Goal: Task Accomplishment & Management: Manage account settings

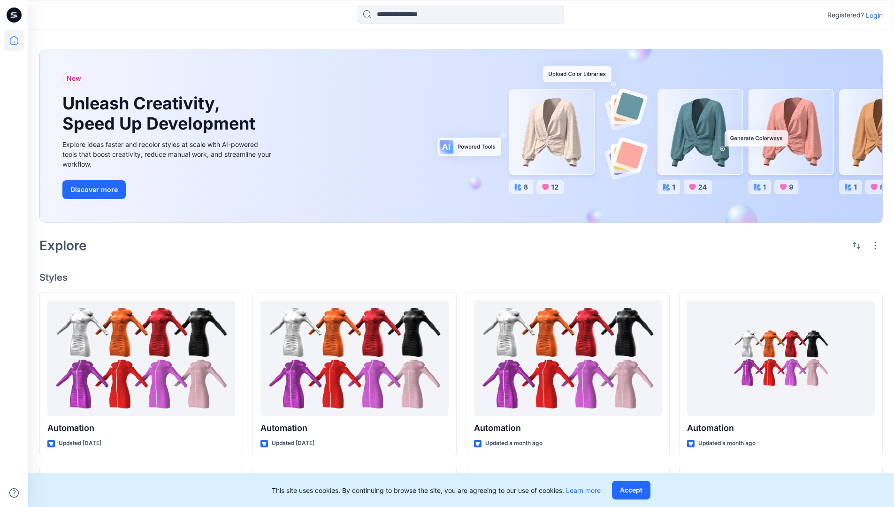
click at [872, 15] on p "Login" at bounding box center [874, 15] width 17 height 10
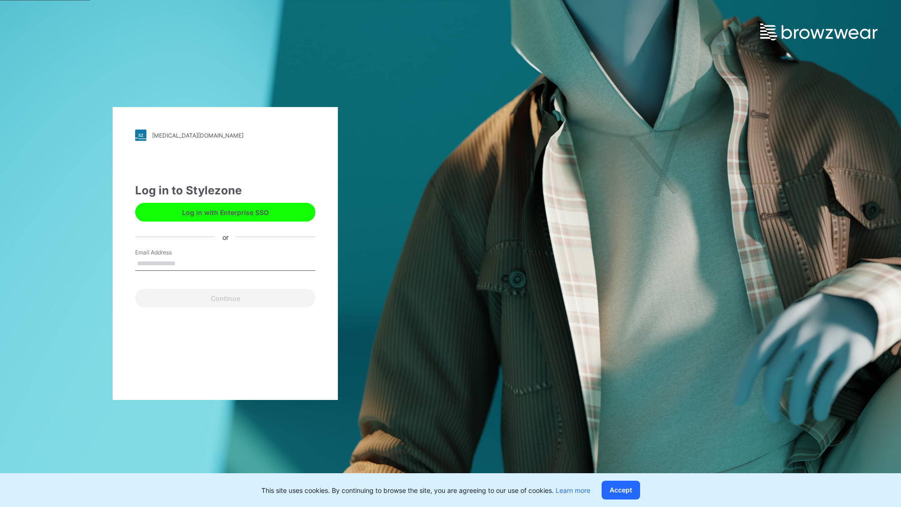
click at [185, 263] on input "Email Address" at bounding box center [225, 264] width 180 height 14
type input "**********"
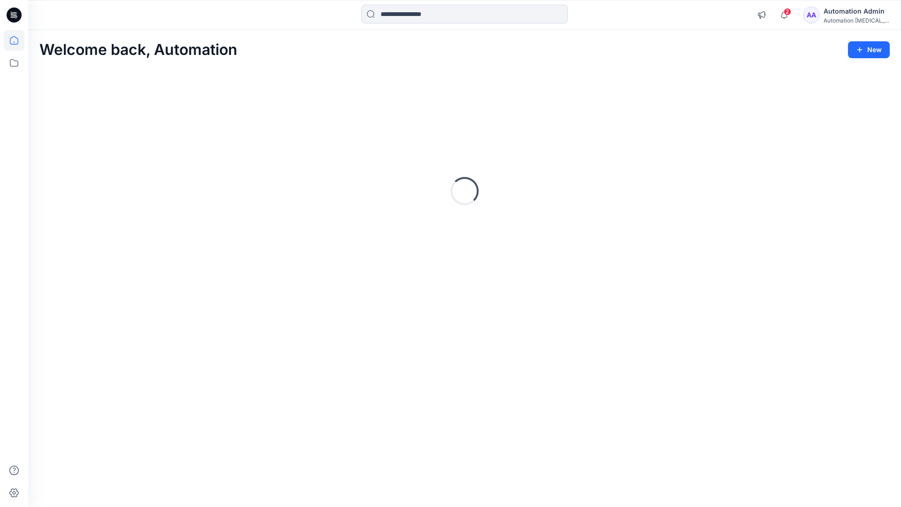
click at [18, 40] on icon at bounding box center [14, 40] width 8 height 8
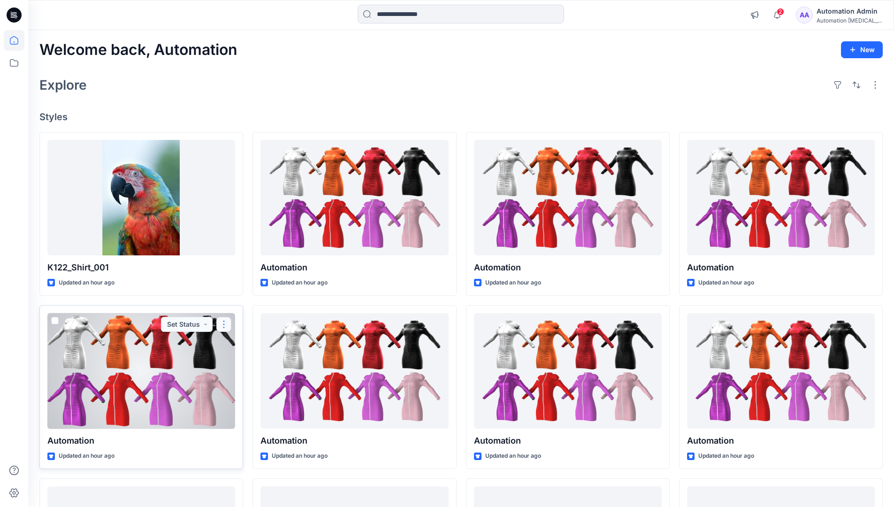
click at [224, 323] on button "button" at bounding box center [223, 324] width 15 height 15
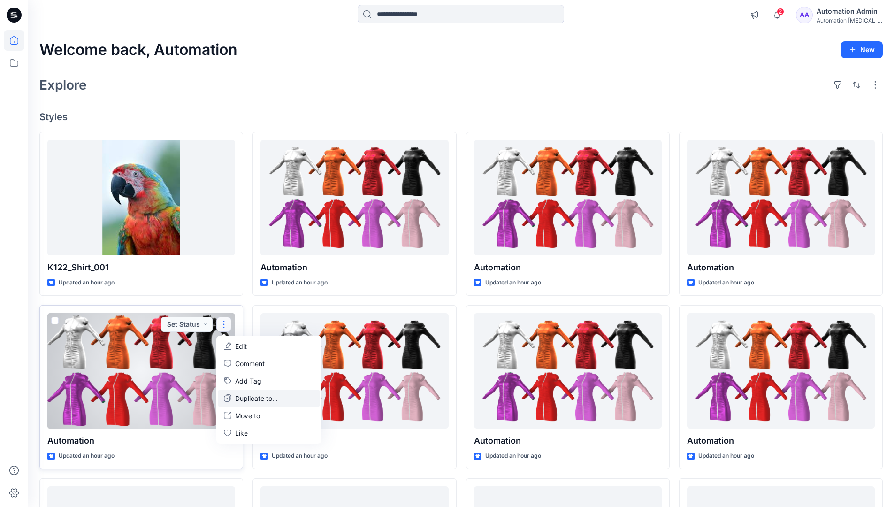
click at [238, 396] on p "Duplicate to..." at bounding box center [256, 398] width 43 height 10
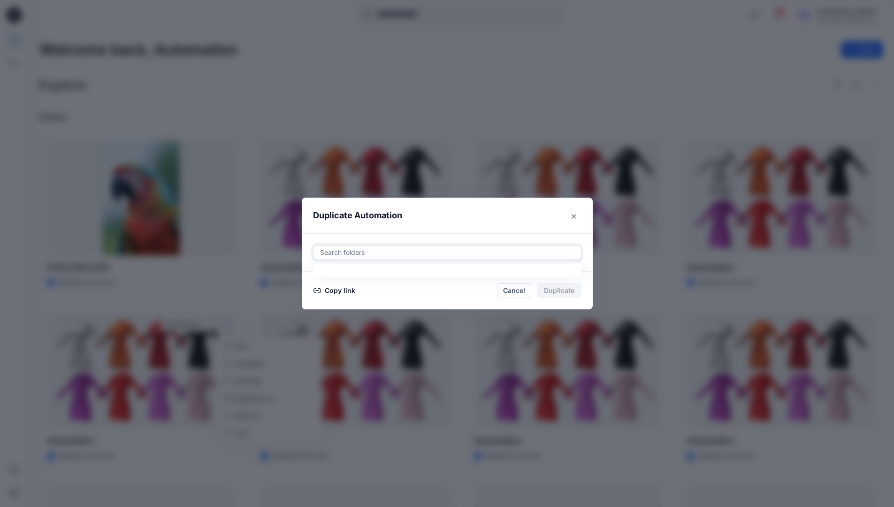
click at [353, 254] on div at bounding box center [447, 252] width 256 height 11
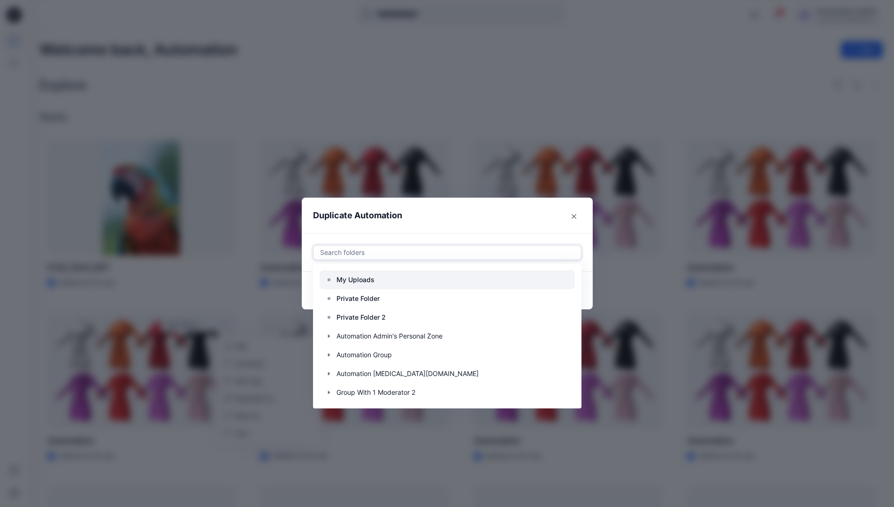
click at [360, 275] on p "My Uploads" at bounding box center [356, 279] width 38 height 11
click at [441, 221] on header "Duplicate Automation" at bounding box center [438, 216] width 272 height 36
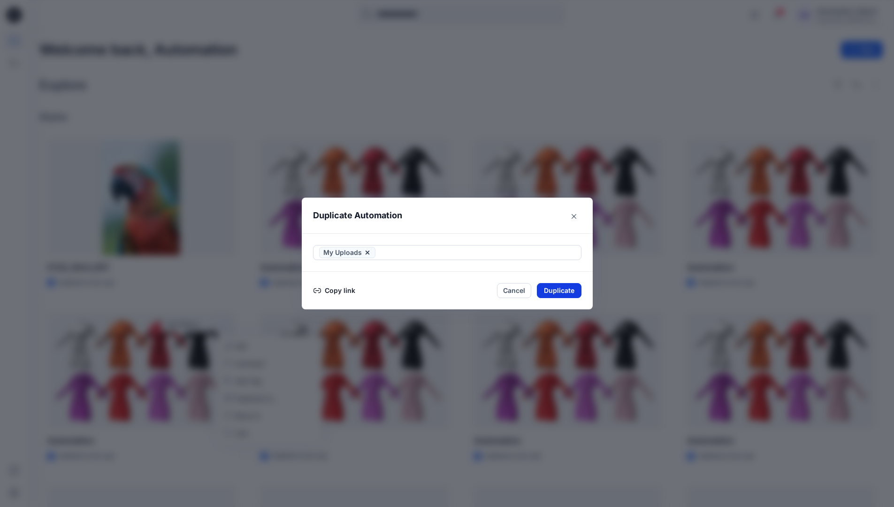
click at [568, 288] on button "Duplicate" at bounding box center [559, 290] width 45 height 15
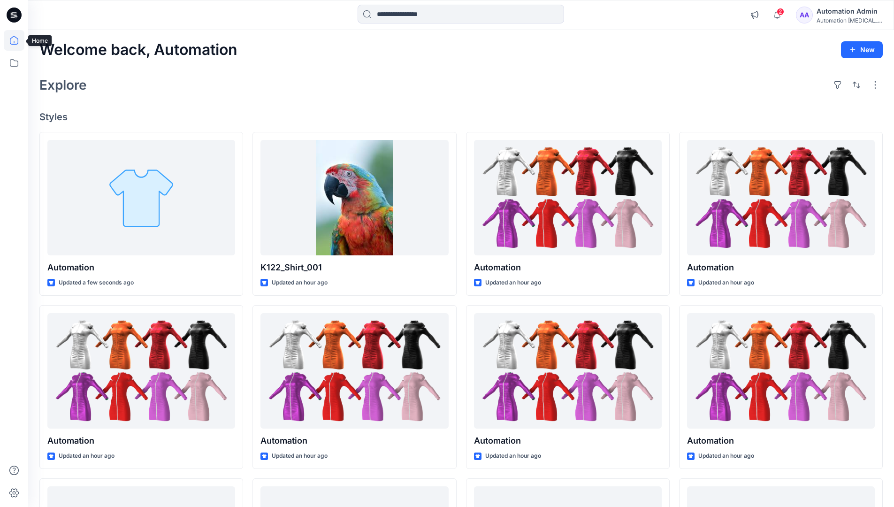
click at [9, 39] on icon at bounding box center [14, 40] width 21 height 21
click at [15, 61] on icon at bounding box center [14, 63] width 21 height 21
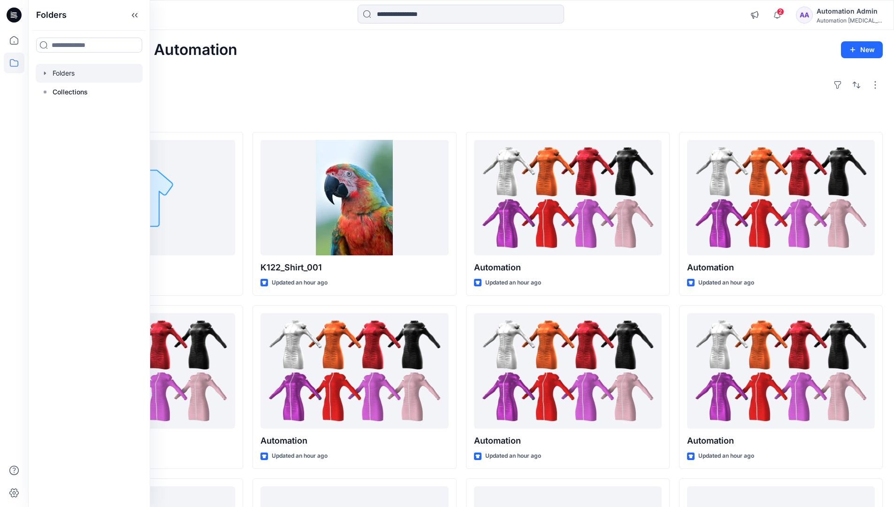
click at [69, 72] on div at bounding box center [89, 73] width 107 height 19
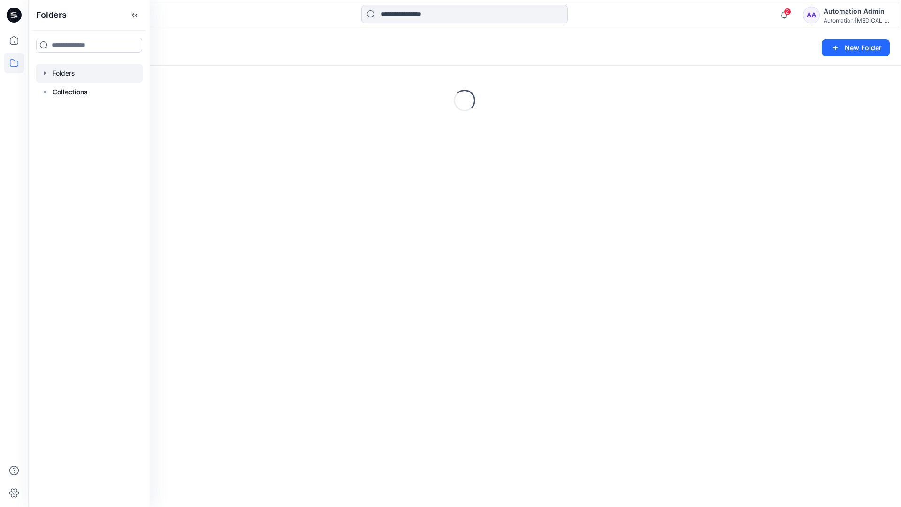
click at [843, 16] on div "Automation Admin" at bounding box center [857, 11] width 66 height 11
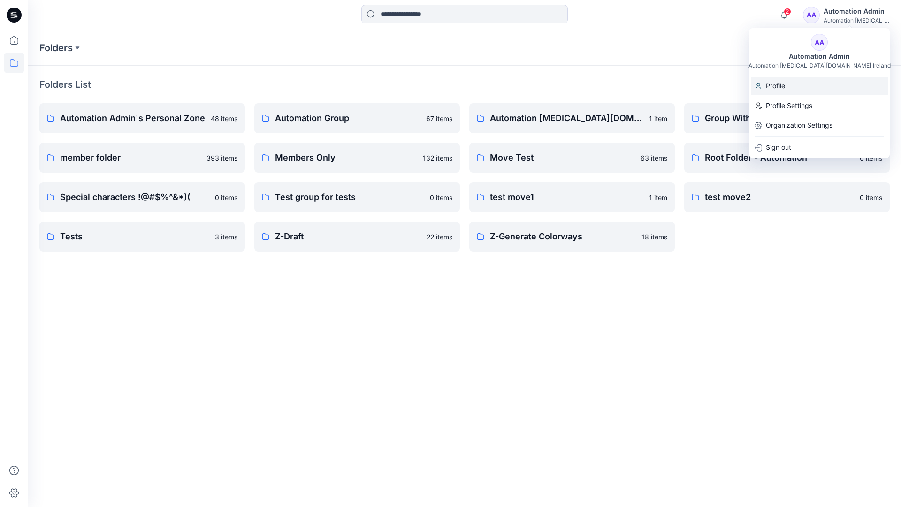
click at [782, 85] on p "Profile" at bounding box center [775, 86] width 19 height 18
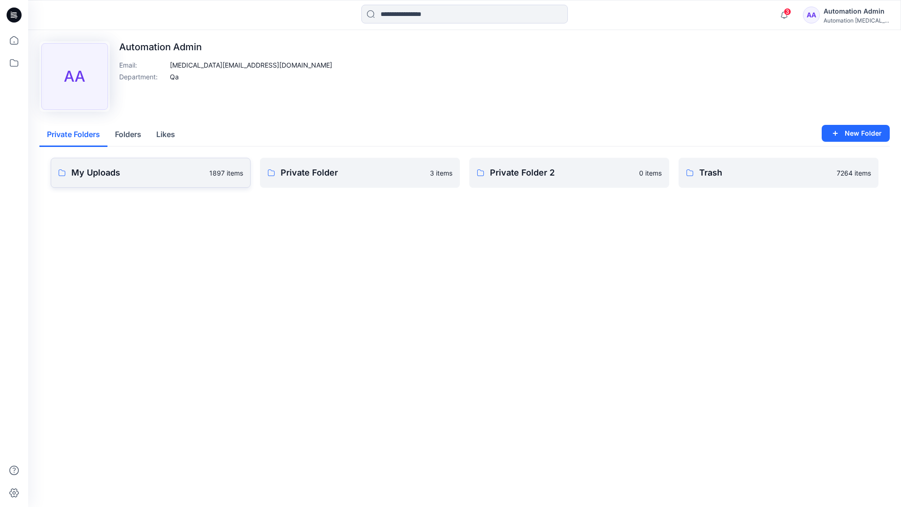
click at [164, 179] on link "My Uploads 1897 items" at bounding box center [151, 173] width 200 height 30
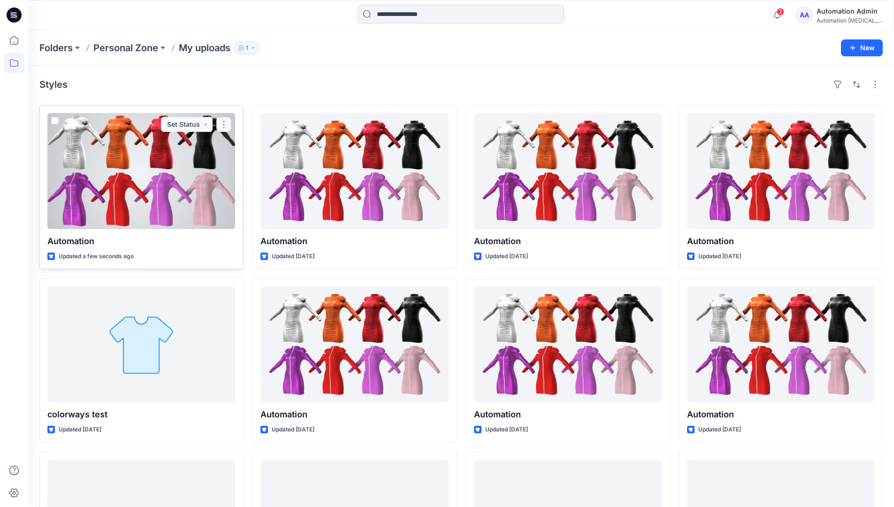
click at [223, 126] on button "button" at bounding box center [223, 124] width 15 height 15
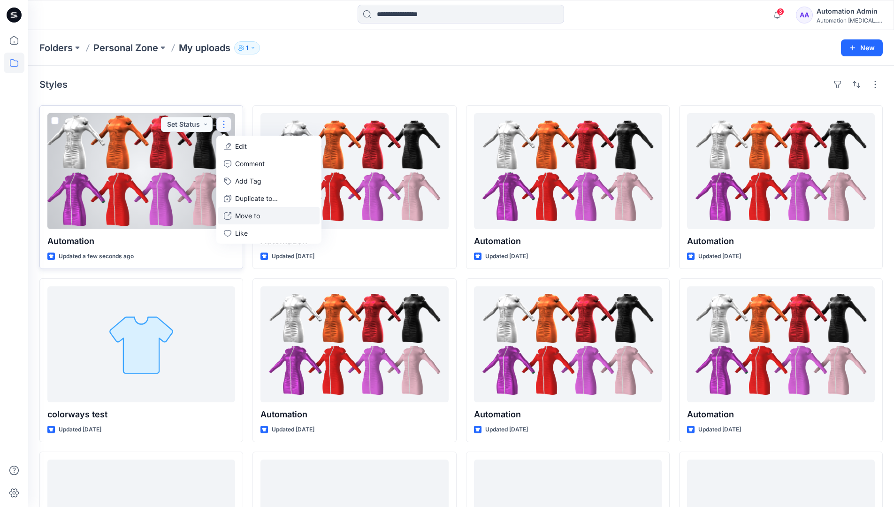
click at [234, 216] on button "Move to" at bounding box center [268, 215] width 101 height 17
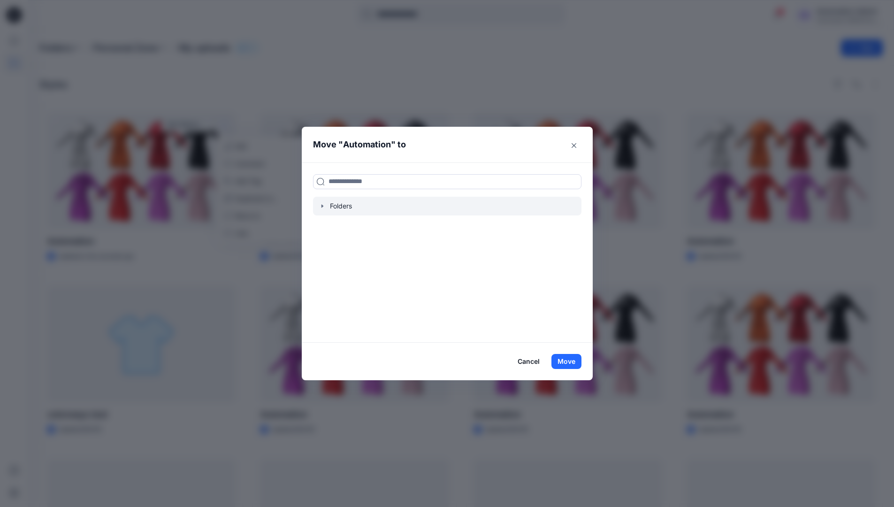
click at [326, 204] on icon "button" at bounding box center [323, 206] width 8 height 8
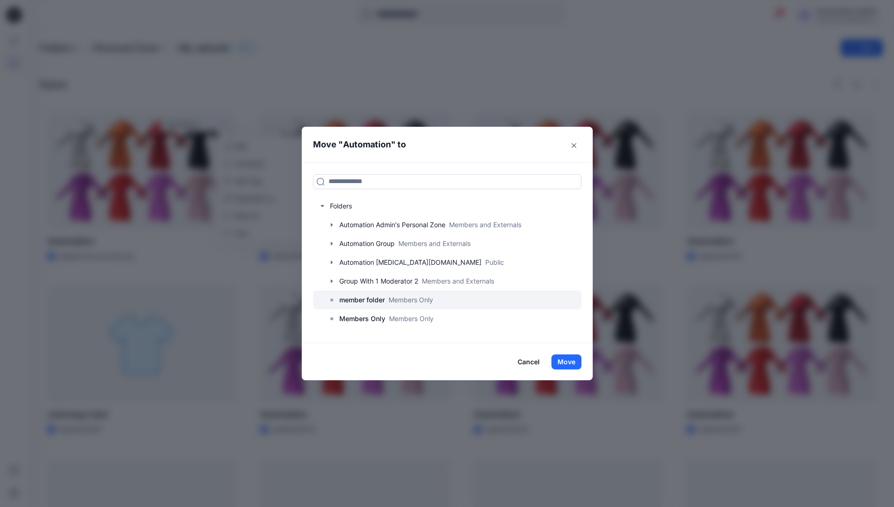
click at [360, 300] on p "member folder" at bounding box center [362, 299] width 46 height 11
click at [574, 361] on button "Move" at bounding box center [566, 361] width 30 height 15
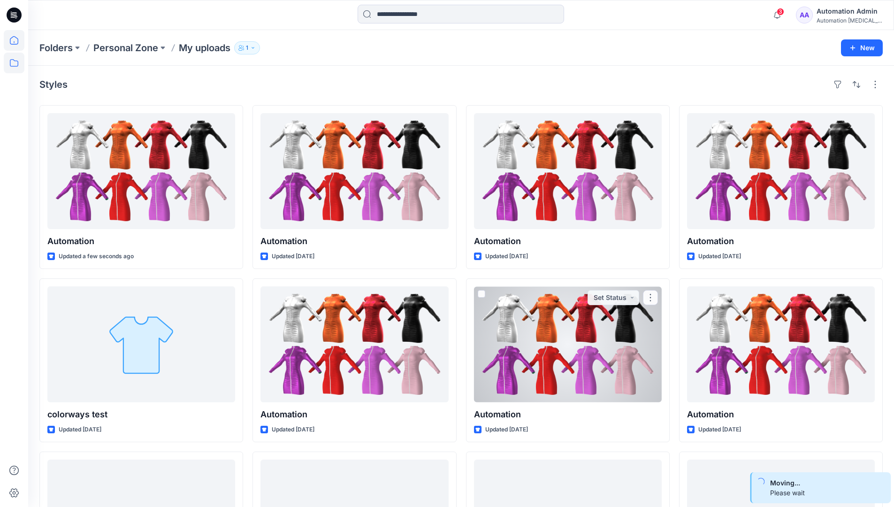
click at [15, 43] on icon at bounding box center [14, 40] width 21 height 21
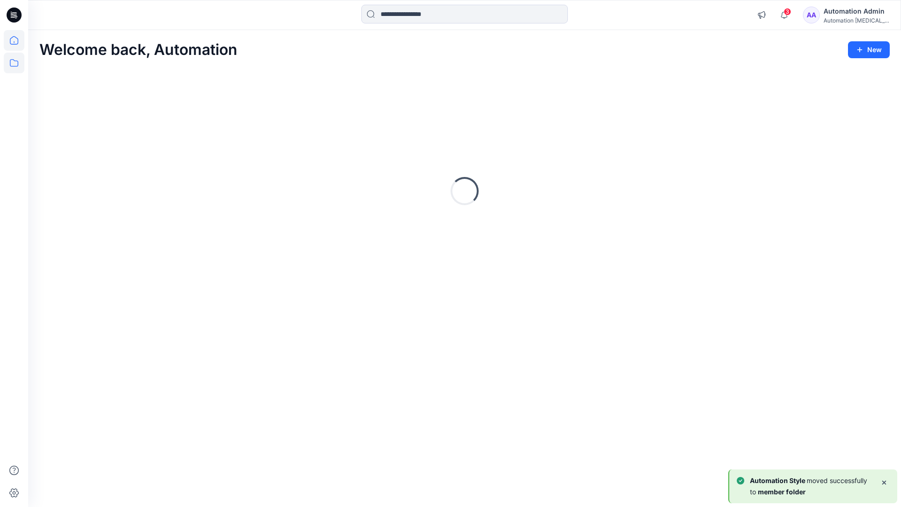
click at [15, 61] on icon at bounding box center [14, 63] width 8 height 8
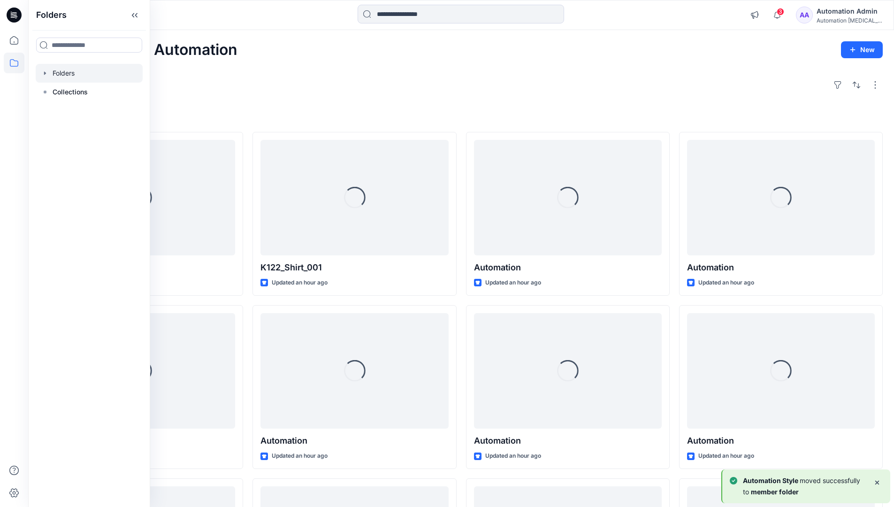
click at [69, 72] on div at bounding box center [89, 73] width 107 height 19
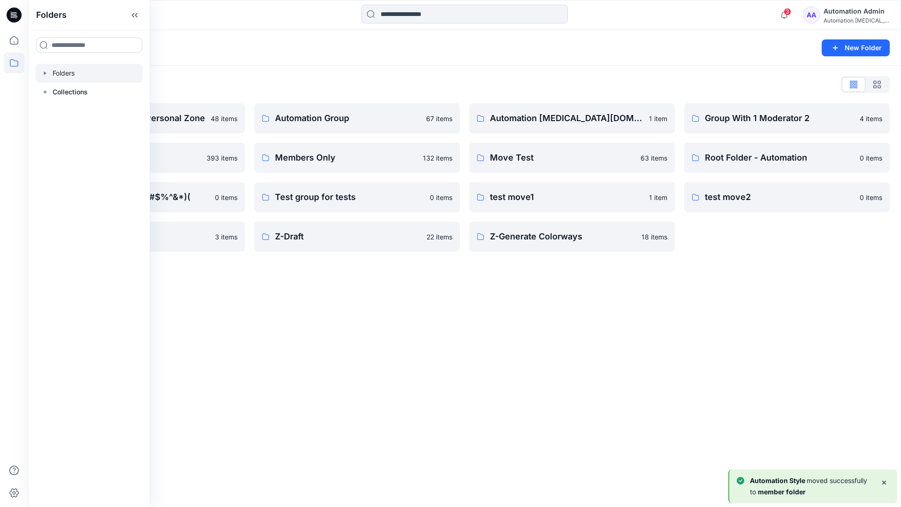
click at [376, 298] on div "Folders New Folder Folders List Automation Admin's Personal Zone 48 items membe…" at bounding box center [464, 268] width 873 height 477
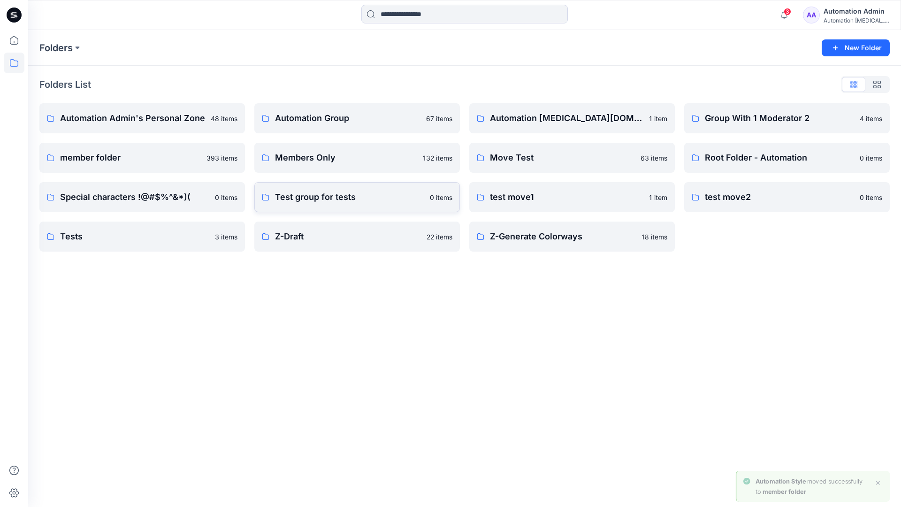
click at [348, 200] on p "Test group for tests" at bounding box center [349, 197] width 149 height 13
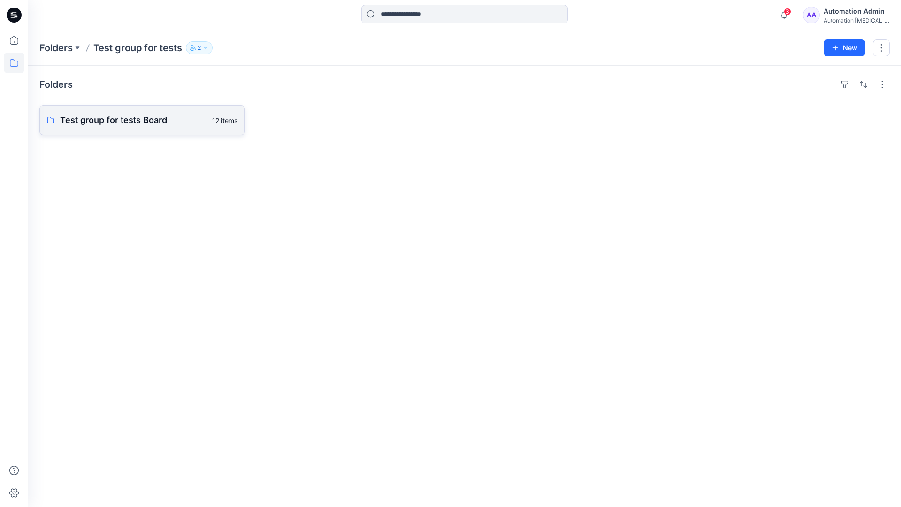
click at [161, 128] on link "Test group for tests Board 12 items" at bounding box center [142, 120] width 206 height 30
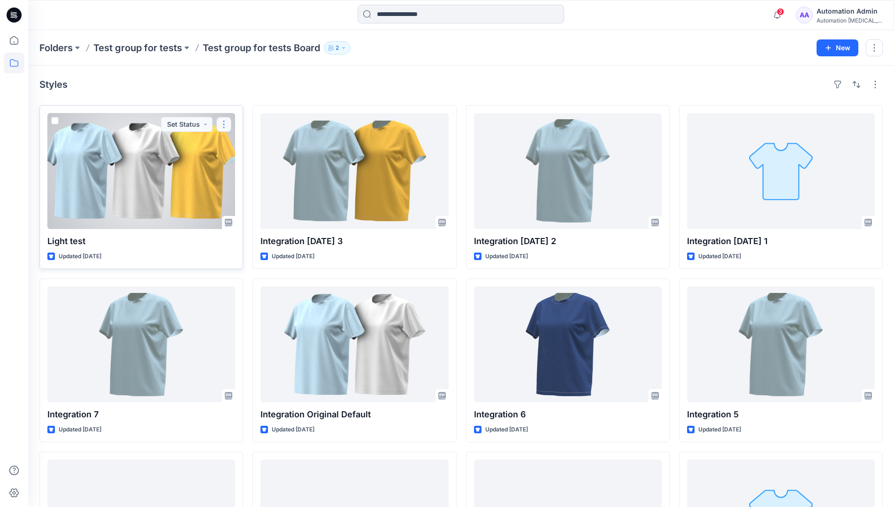
click at [227, 124] on button "button" at bounding box center [223, 124] width 15 height 15
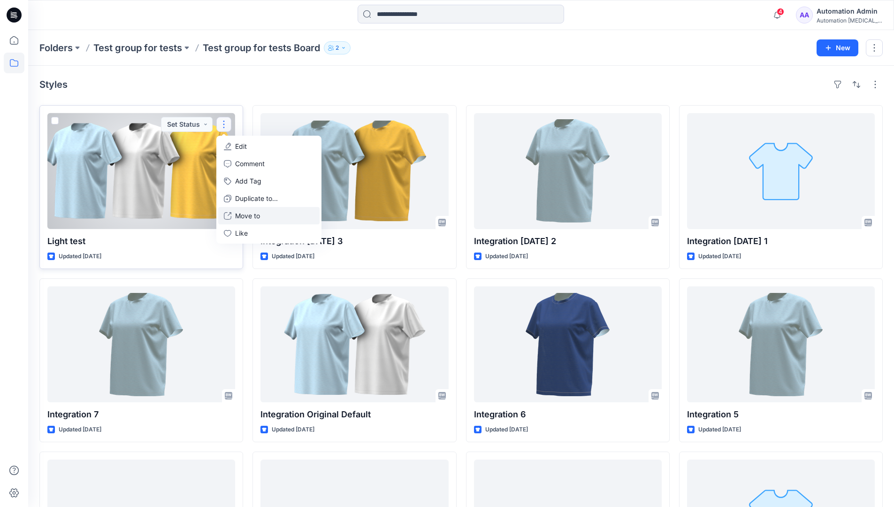
click at [246, 212] on p "Move to" at bounding box center [247, 216] width 25 height 10
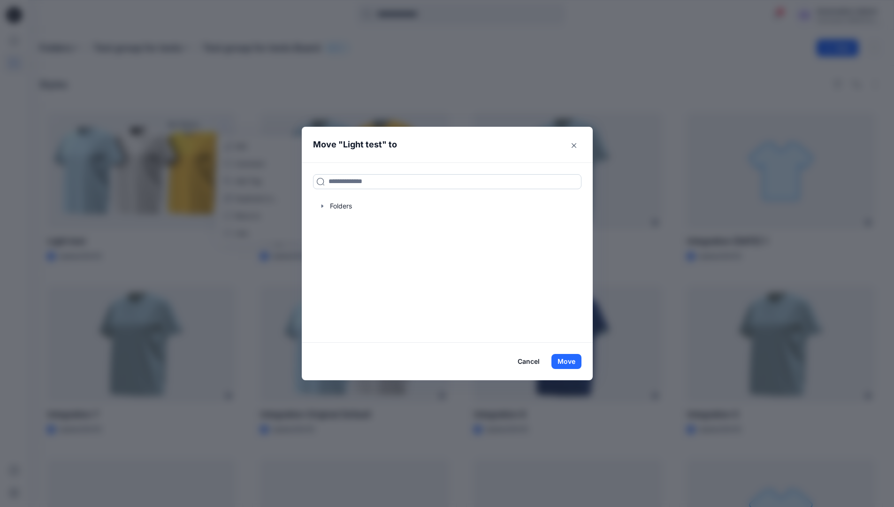
click at [346, 185] on input at bounding box center [447, 181] width 268 height 15
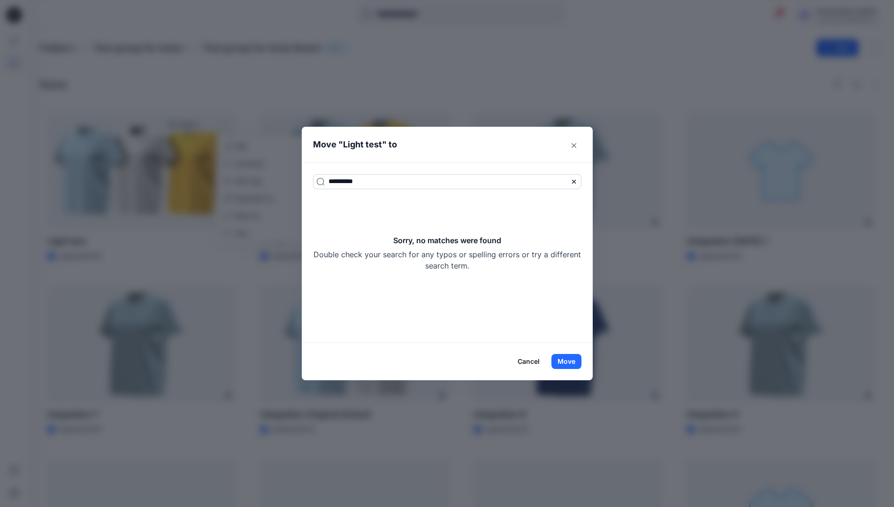
type input "**********"
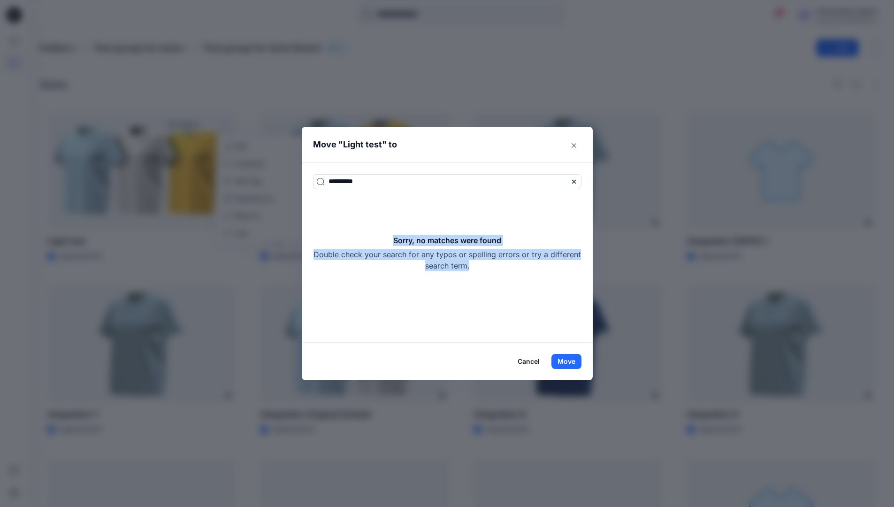
drag, startPoint x: 346, startPoint y: 185, endPoint x: 508, endPoint y: 262, distance: 179.5
click at [508, 262] on div "Sorry, no matches were found Double check your search for any typos or spelling…" at bounding box center [447, 253] width 268 height 37
click at [575, 357] on button "Move" at bounding box center [566, 361] width 30 height 15
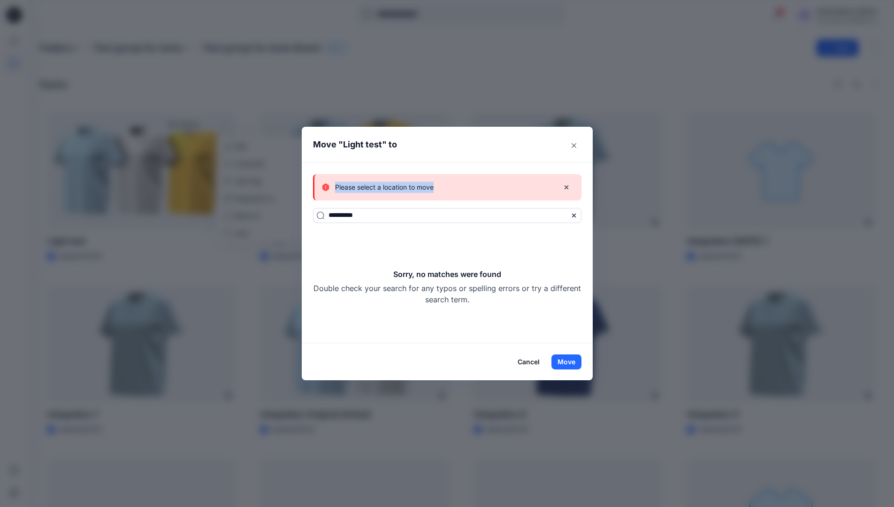
drag, startPoint x: 575, startPoint y: 357, endPoint x: 443, endPoint y: 187, distance: 215.3
click at [443, 187] on div "Please select a location to move" at bounding box center [436, 187] width 229 height 11
click at [528, 360] on button "Cancel" at bounding box center [529, 361] width 34 height 15
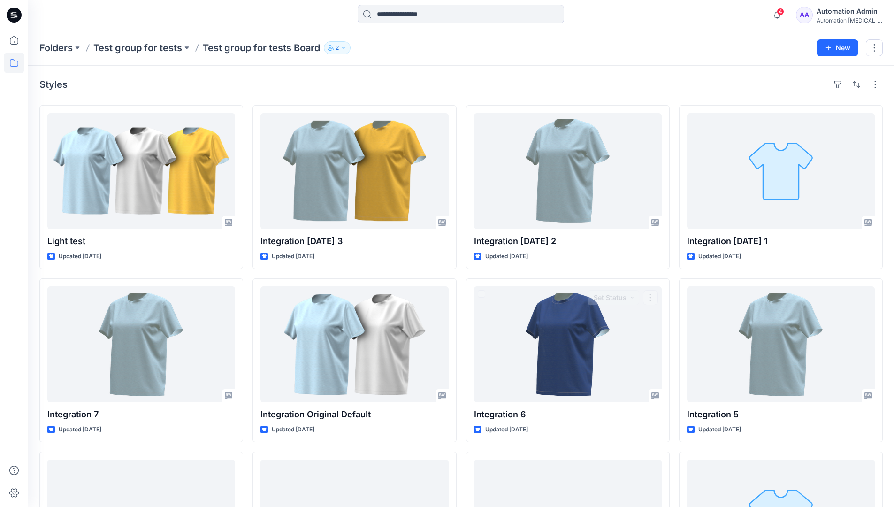
click at [844, 12] on div "Automation Admin" at bounding box center [850, 11] width 66 height 11
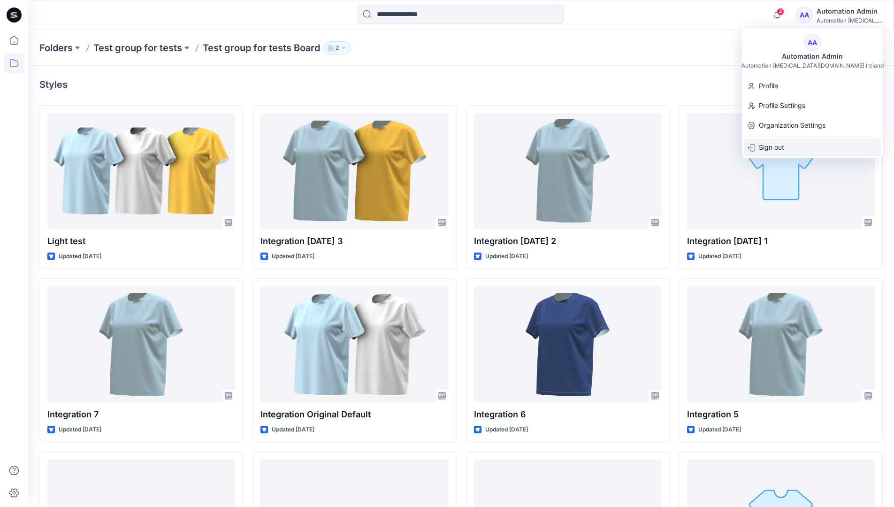
click at [767, 150] on p "Sign out" at bounding box center [771, 147] width 25 height 18
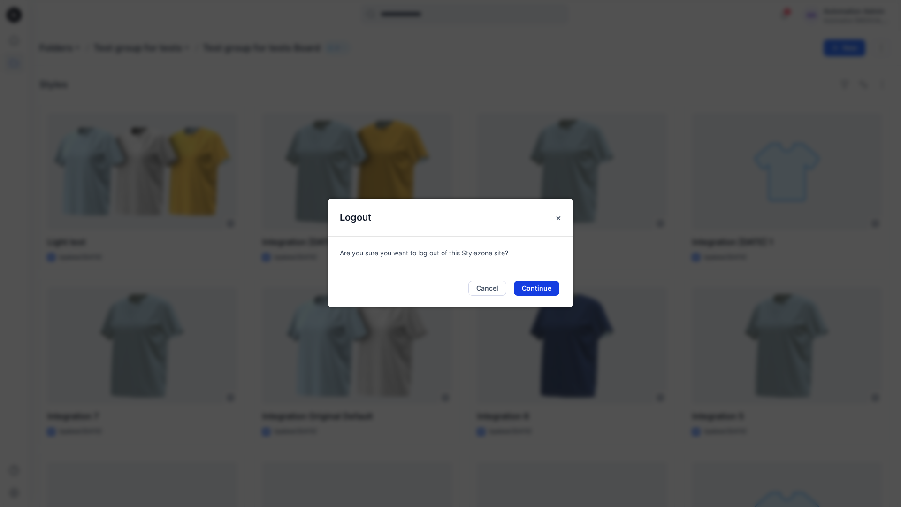
click at [547, 290] on button "Continue" at bounding box center [537, 288] width 46 height 15
